Goal: Entertainment & Leisure: Consume media (video, audio)

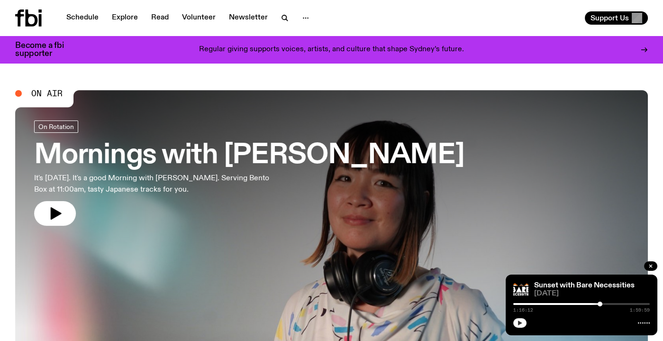
click at [522, 322] on button "button" at bounding box center [519, 322] width 13 height 9
click at [549, 290] on span "[DATE]" at bounding box center [592, 293] width 116 height 7
click at [549, 285] on link "Sunset with Bare Necessities" at bounding box center [584, 285] width 100 height 8
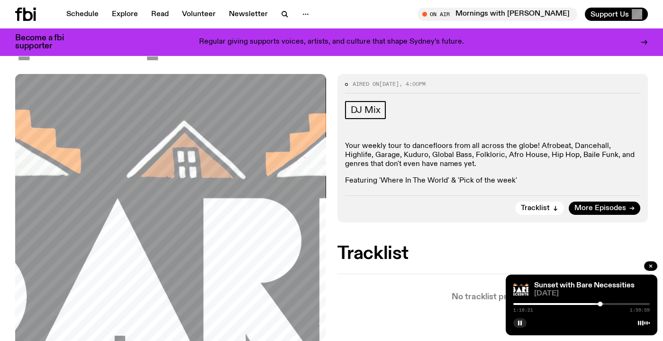
scroll to position [111, 0]
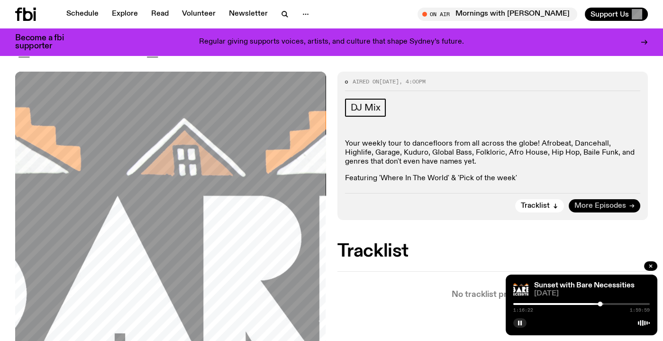
click at [586, 206] on span "More Episodes" at bounding box center [600, 205] width 52 height 7
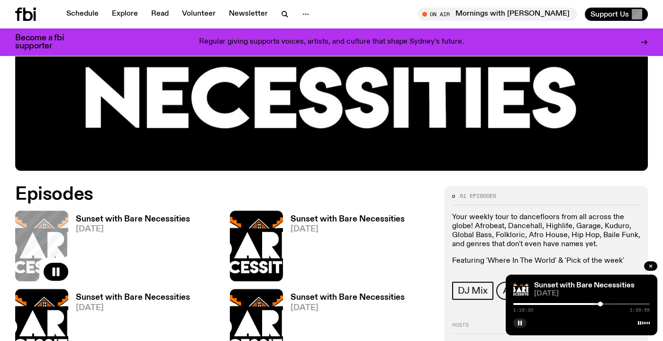
scroll to position [324, 0]
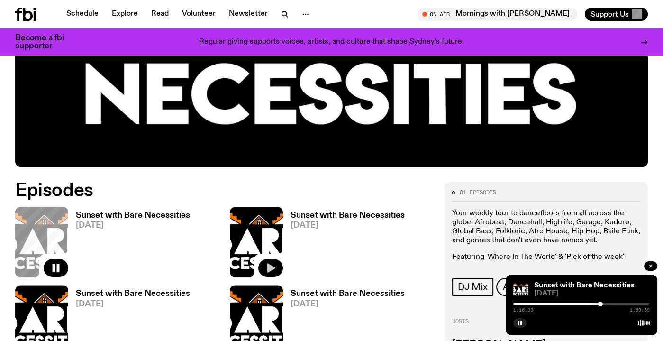
click at [272, 264] on icon "button" at bounding box center [270, 267] width 11 height 11
